Goal: Task Accomplishment & Management: Manage account settings

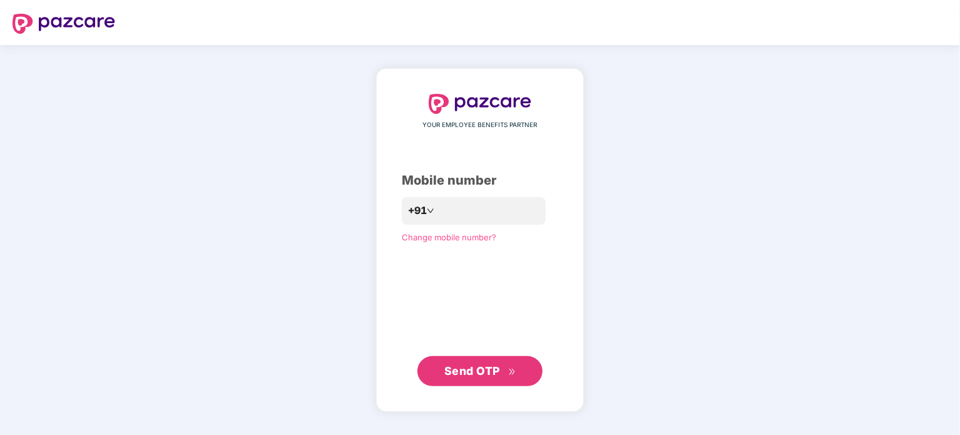
click at [469, 376] on span "Send OTP" at bounding box center [473, 370] width 56 height 13
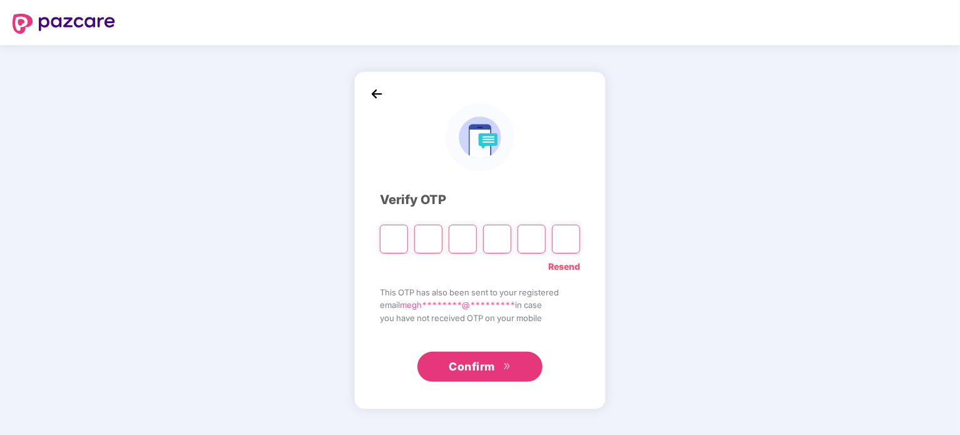
type input "*"
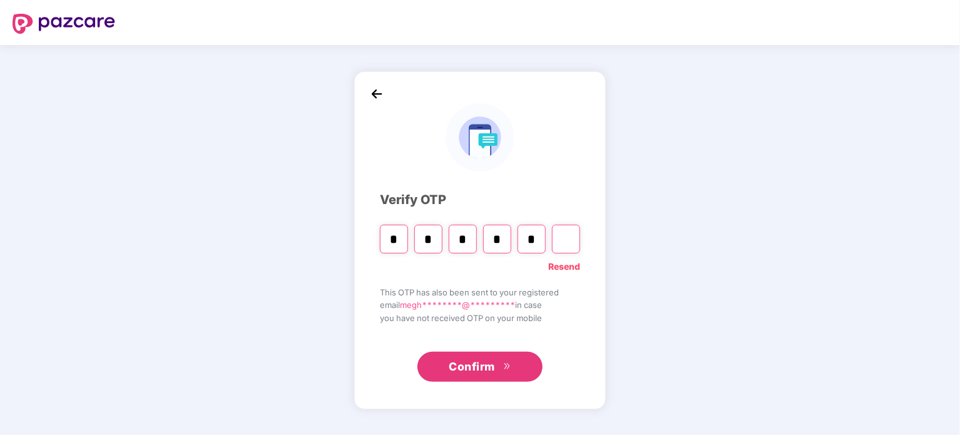
type input "*"
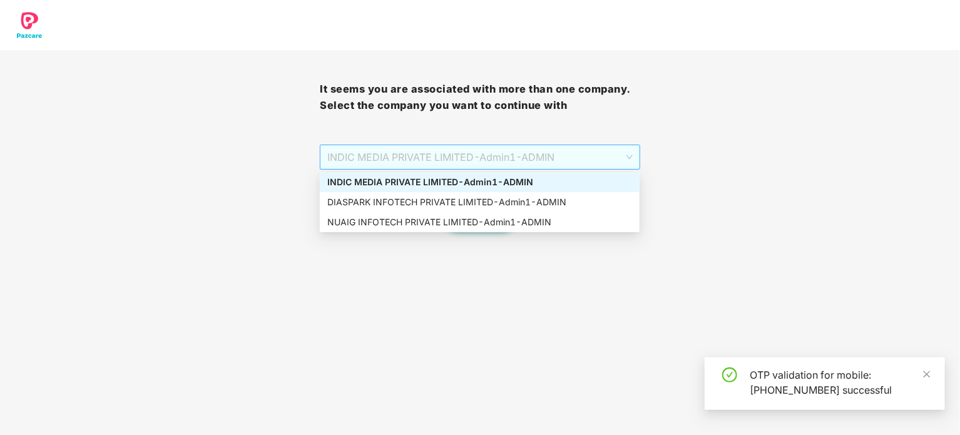
click at [564, 153] on span "INDIC MEDIA PRIVATE LIMITED - Admin1 - ADMIN" at bounding box center [479, 157] width 305 height 24
click at [416, 202] on div "DIASPARK INFOTECH PRIVATE LIMITED - Admin1 - ADMIN" at bounding box center [479, 202] width 305 height 14
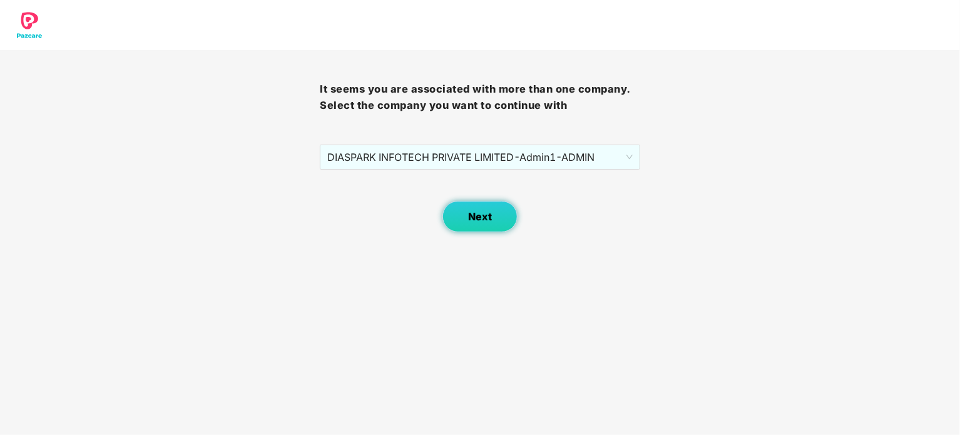
click at [476, 217] on span "Next" at bounding box center [480, 217] width 24 height 12
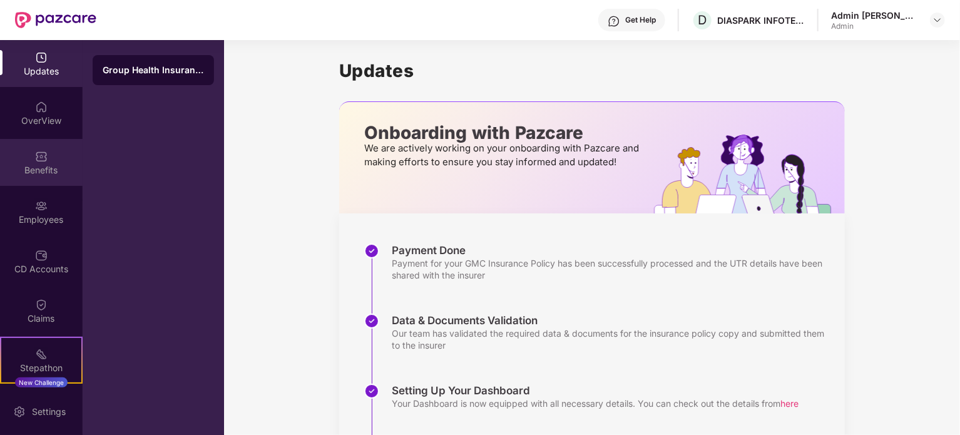
click at [0, 184] on div "Benefits" at bounding box center [41, 162] width 83 height 47
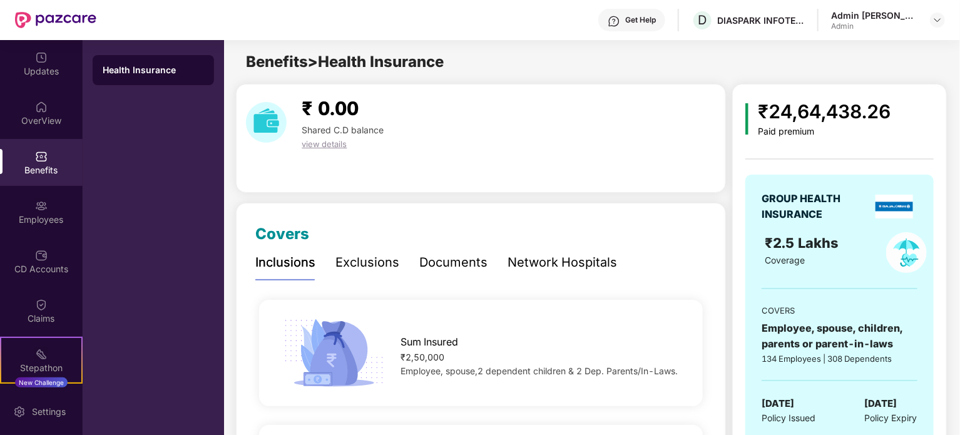
click at [543, 263] on div "Network Hospitals" at bounding box center [563, 262] width 110 height 19
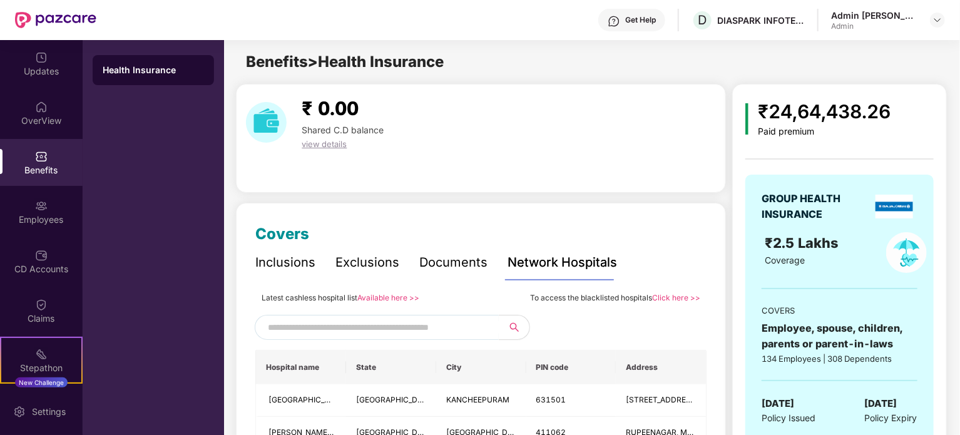
click at [378, 297] on link "Available here >>" at bounding box center [389, 297] width 62 height 9
click at [41, 212] on div "Employees" at bounding box center [41, 211] width 83 height 47
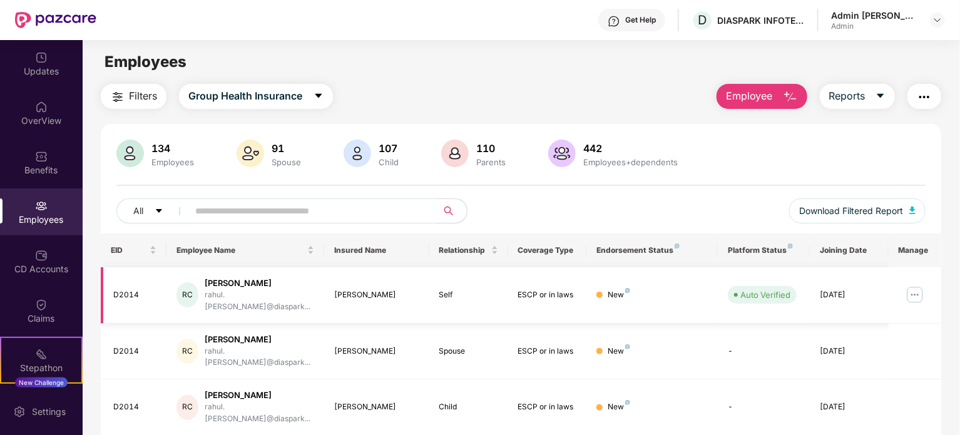
click at [912, 291] on img at bounding box center [915, 295] width 20 height 20
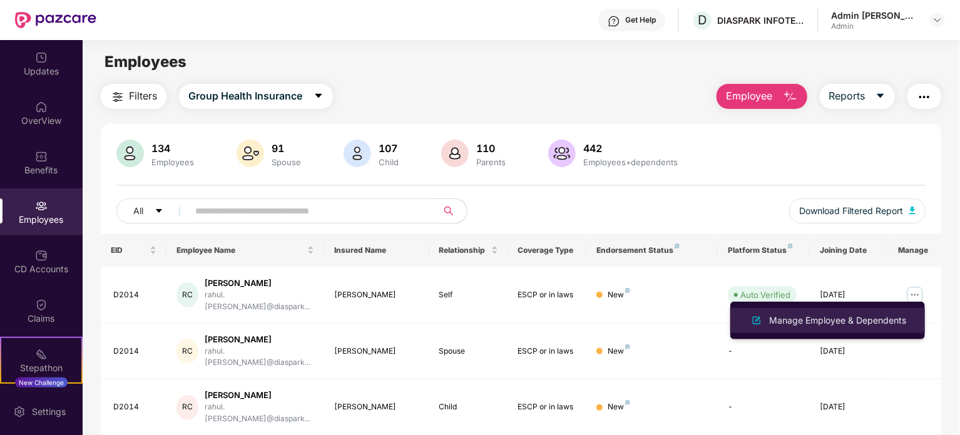
click at [879, 319] on div "Manage Employee & Dependents" at bounding box center [838, 321] width 142 height 14
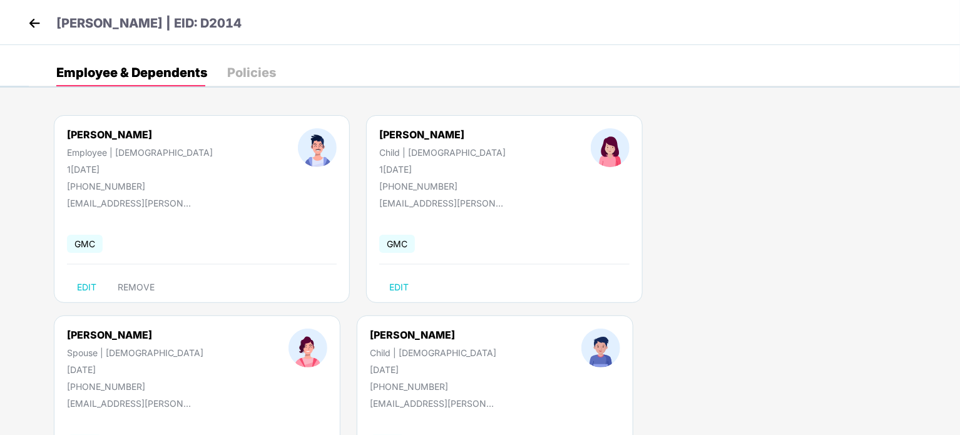
click at [38, 28] on img at bounding box center [34, 23] width 19 height 19
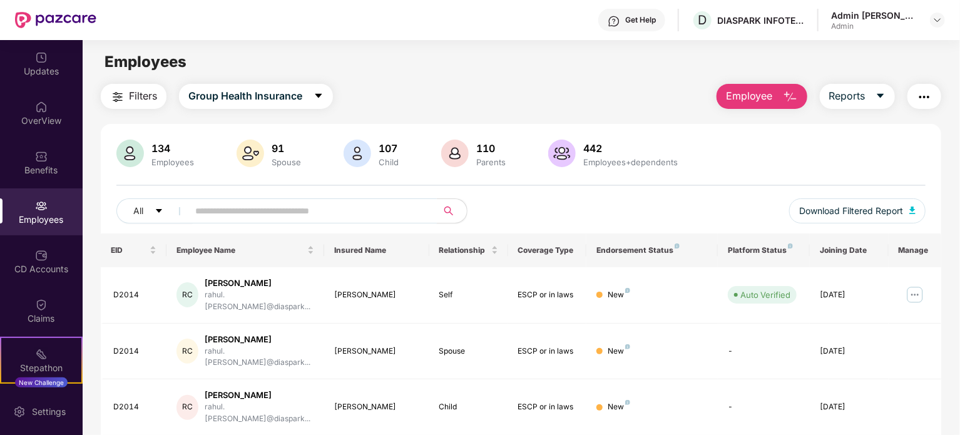
click at [219, 214] on input "text" at bounding box center [307, 211] width 225 height 19
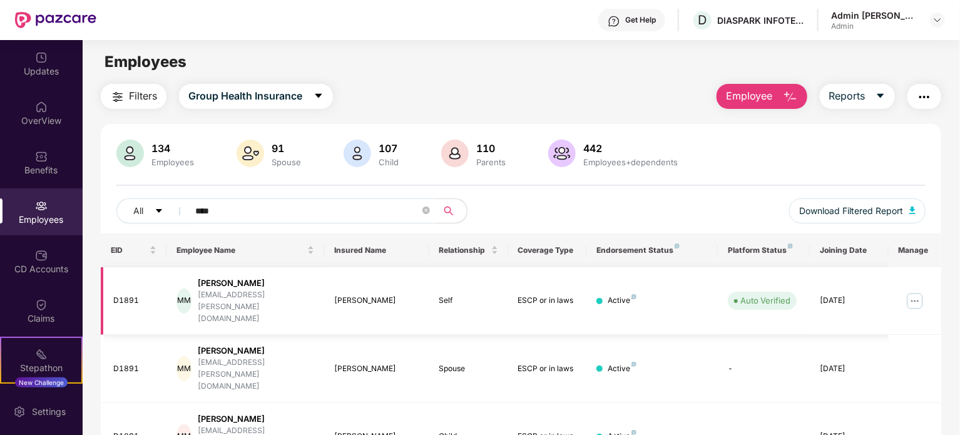
type input "****"
click at [916, 291] on img at bounding box center [915, 301] width 20 height 20
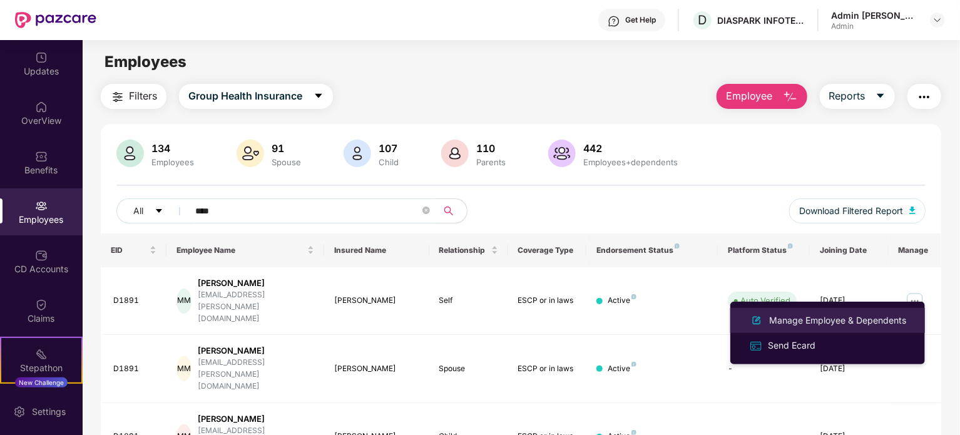
click at [820, 323] on div "Manage Employee & Dependents" at bounding box center [838, 321] width 142 height 14
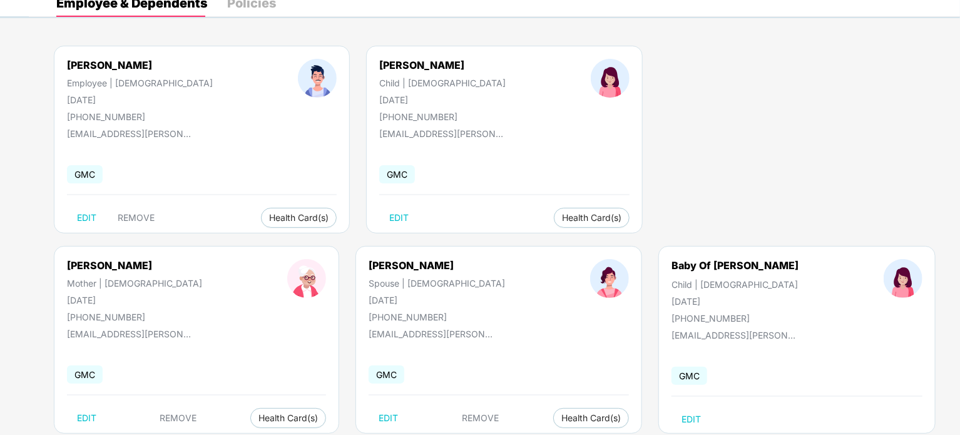
scroll to position [100, 0]
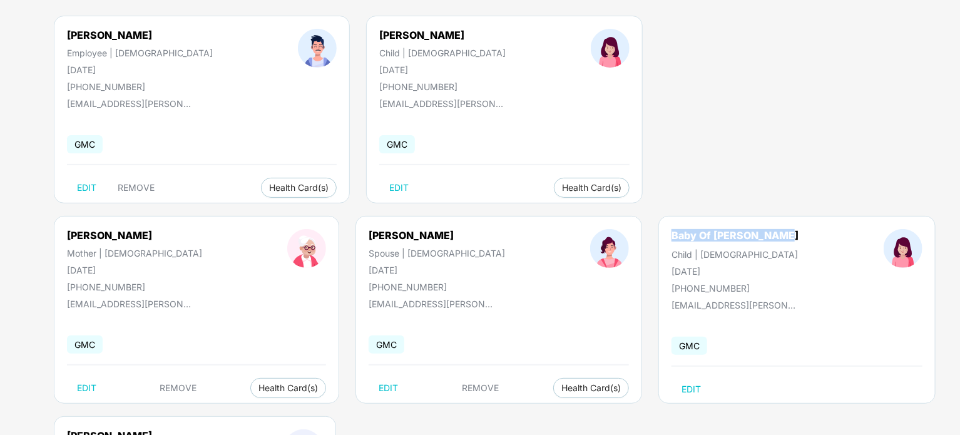
drag, startPoint x: 308, startPoint y: 238, endPoint x: 421, endPoint y: 236, distance: 113.3
click at [629, 236] on div "Baby Of [PERSON_NAME] Child | [DEMOGRAPHIC_DATA] [DATE] [PHONE_NUMBER]" at bounding box center [735, 261] width 212 height 64
copy div "Baby Of [PERSON_NAME]"
click at [269, 186] on span "Health Card(s)" at bounding box center [298, 188] width 59 height 6
